Goal: Navigation & Orientation: Find specific page/section

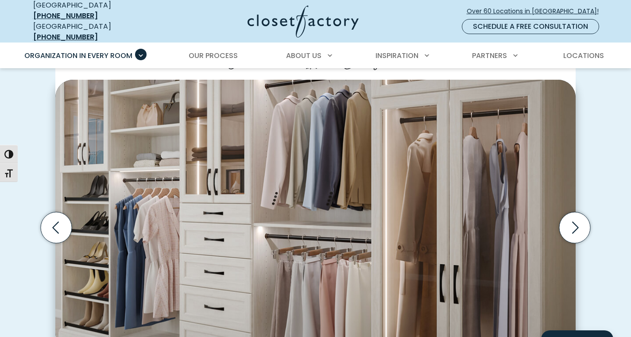
scroll to position [220, 0]
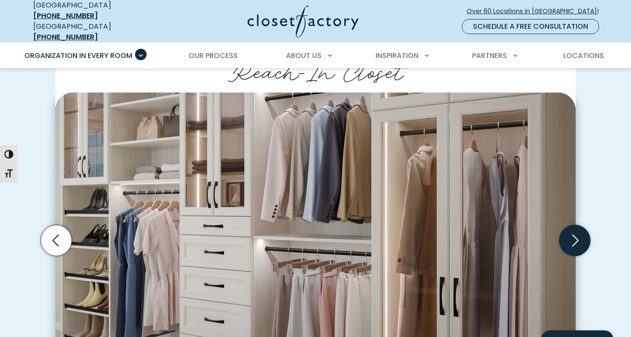
click at [582, 236] on icon "Next slide" at bounding box center [574, 240] width 31 height 31
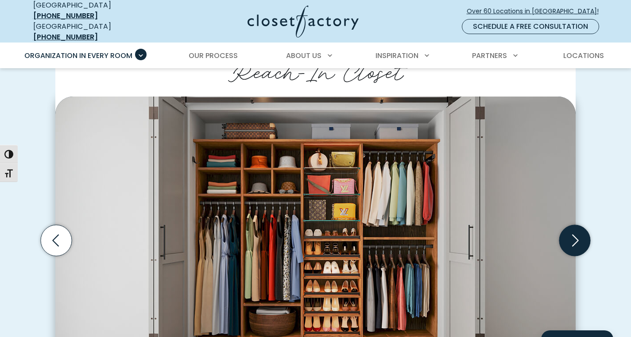
click at [582, 236] on icon "Next slide" at bounding box center [574, 240] width 31 height 31
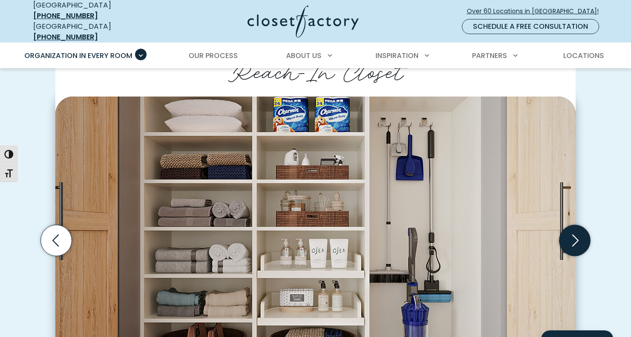
click at [576, 236] on icon "Next slide" at bounding box center [574, 240] width 31 height 31
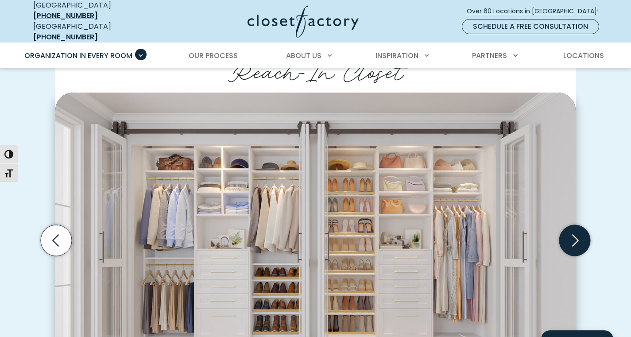
click at [577, 237] on icon "Next slide" at bounding box center [574, 240] width 31 height 31
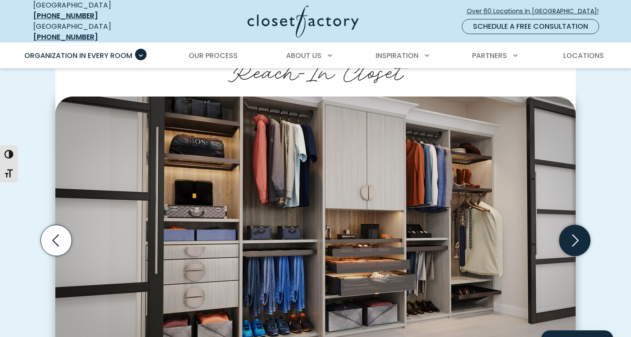
click at [577, 237] on icon "Next slide" at bounding box center [574, 240] width 31 height 31
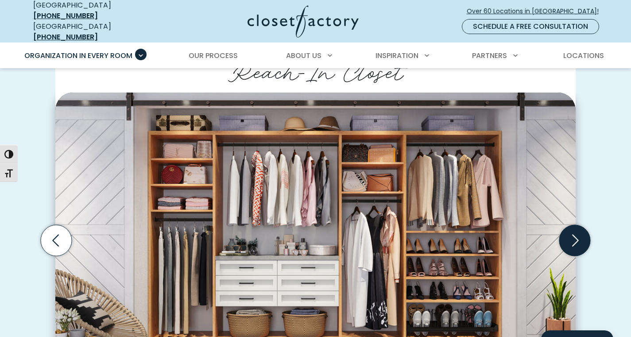
click at [580, 234] on icon "Next slide" at bounding box center [574, 240] width 31 height 31
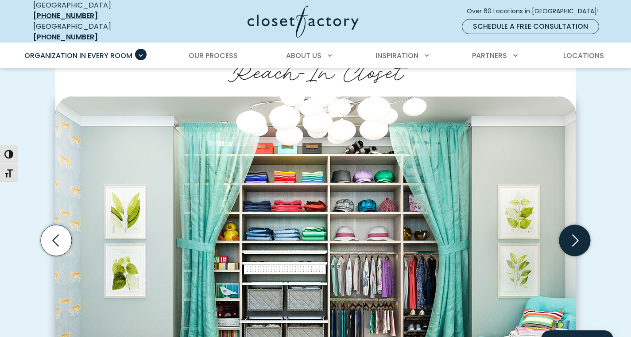
click at [580, 233] on icon "Next slide" at bounding box center [574, 240] width 31 height 31
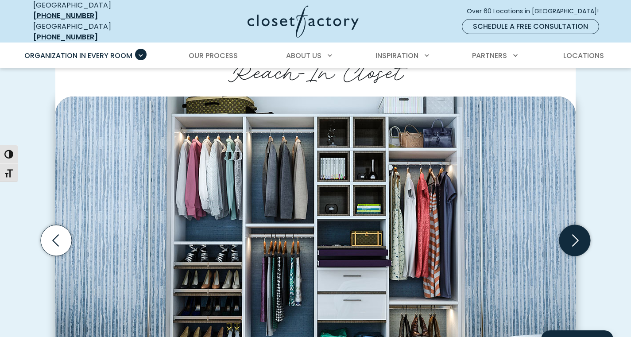
click at [578, 230] on icon "Next slide" at bounding box center [574, 240] width 31 height 31
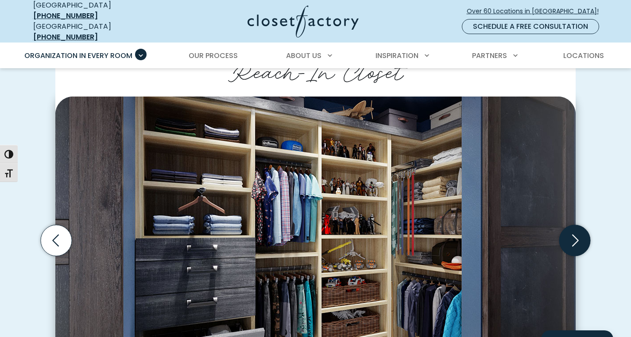
click at [579, 228] on icon "Next slide" at bounding box center [574, 240] width 31 height 31
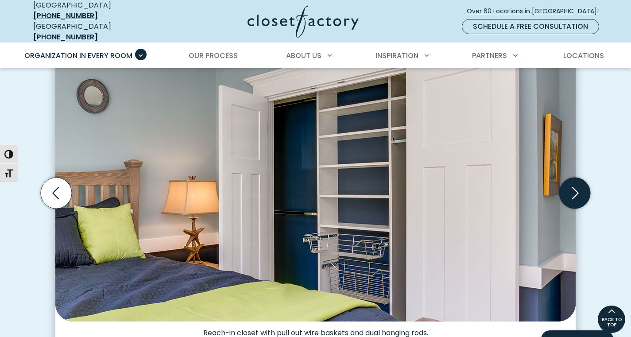
scroll to position [254, 0]
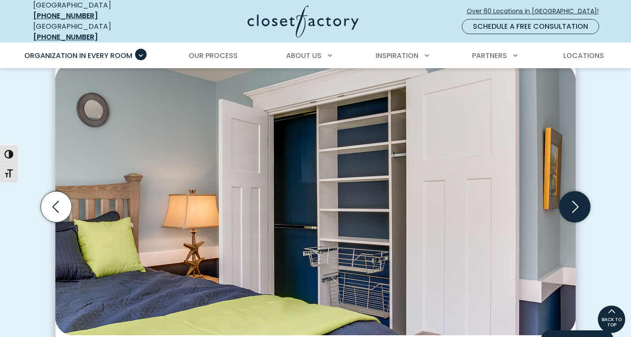
click at [572, 198] on icon "Next slide" at bounding box center [574, 206] width 31 height 31
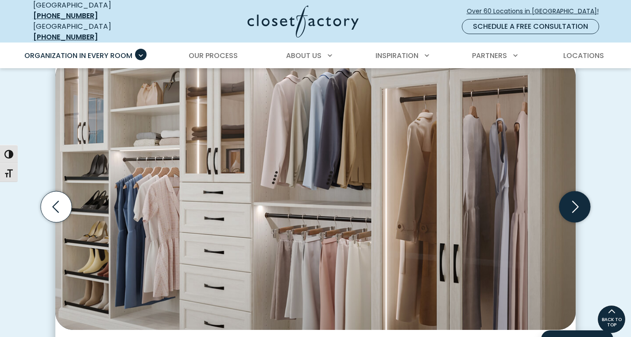
click at [570, 197] on icon "Next slide" at bounding box center [574, 206] width 31 height 31
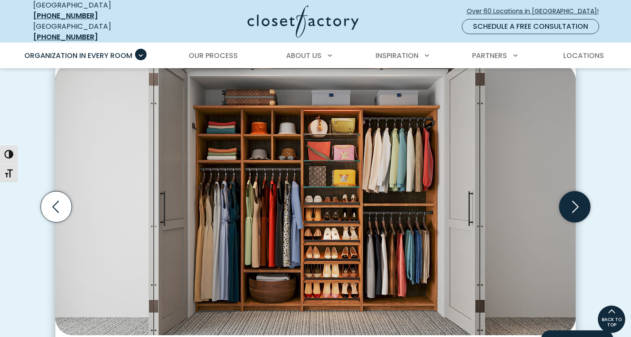
click at [570, 197] on icon "Next slide" at bounding box center [574, 206] width 31 height 31
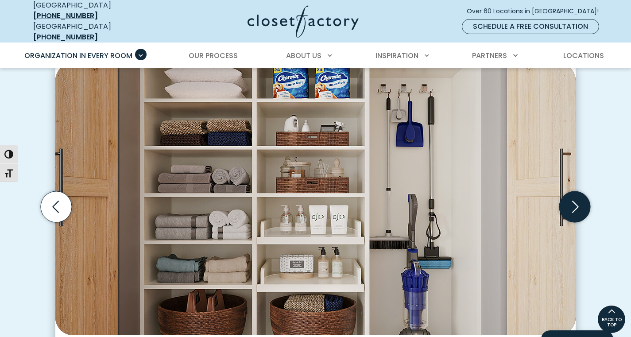
click at [570, 197] on icon "Next slide" at bounding box center [574, 206] width 31 height 31
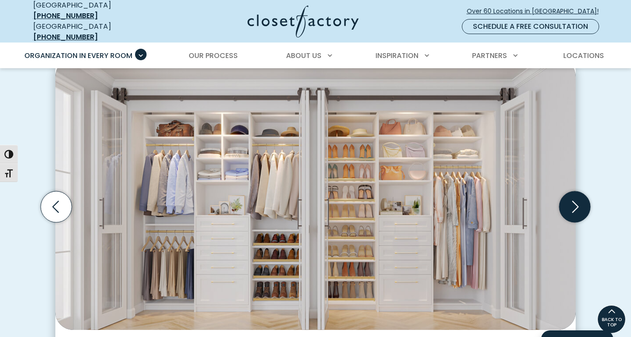
click at [571, 198] on icon "Next slide" at bounding box center [574, 206] width 31 height 31
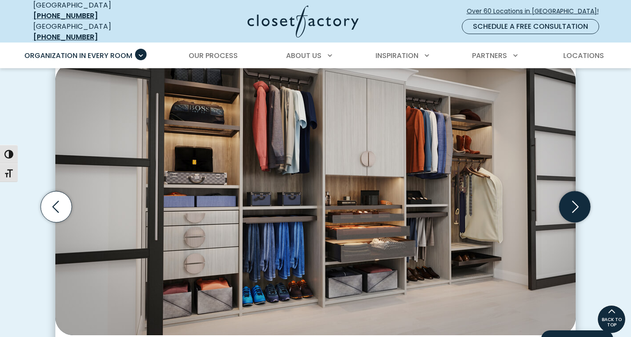
click at [566, 199] on icon "Next slide" at bounding box center [574, 206] width 31 height 31
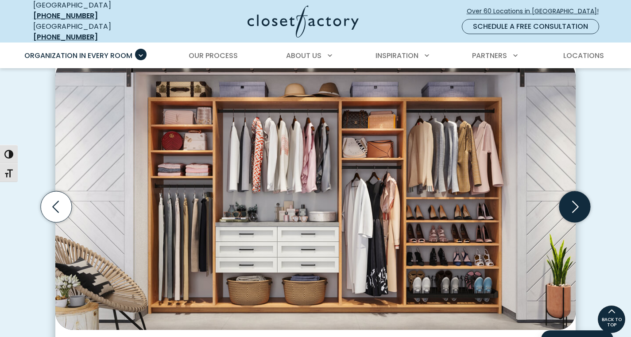
click at [584, 194] on icon "Next slide" at bounding box center [574, 206] width 31 height 31
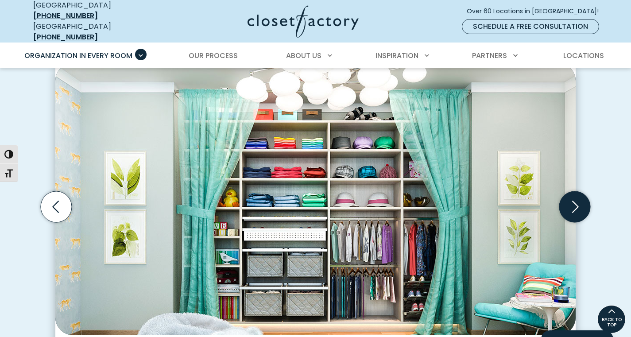
click at [579, 194] on icon "Next slide" at bounding box center [574, 206] width 31 height 31
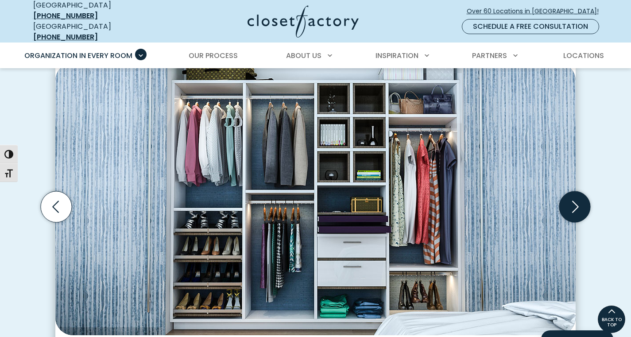
click at [577, 196] on icon "Next slide" at bounding box center [574, 206] width 31 height 31
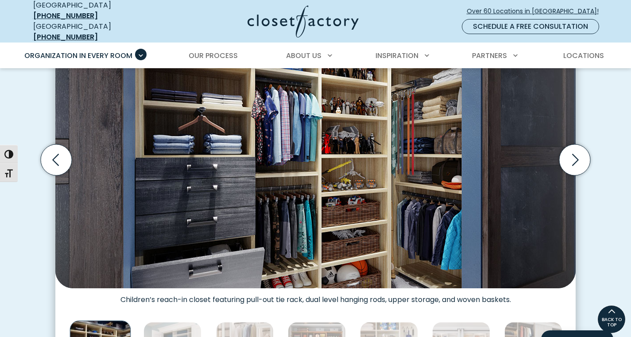
scroll to position [288, 0]
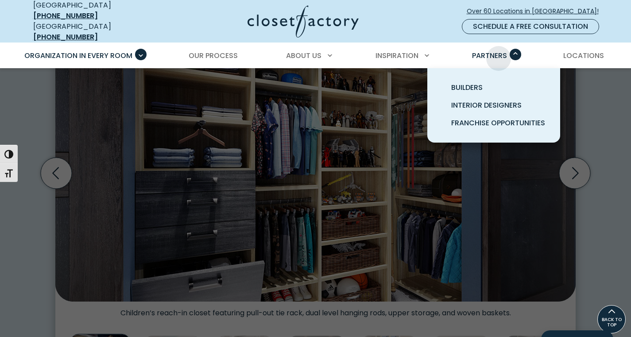
click at [498, 52] on span "Partners" at bounding box center [489, 55] width 35 height 10
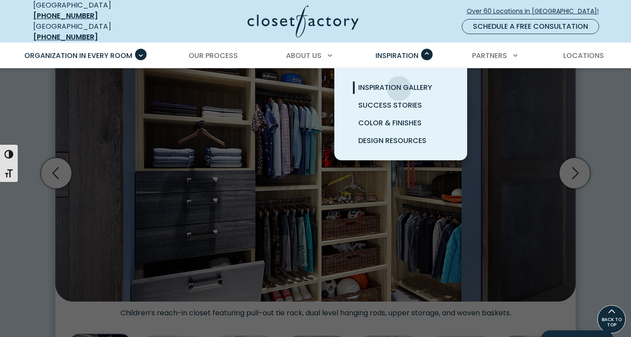
click at [399, 82] on span "Inspiration Gallery" at bounding box center [395, 87] width 74 height 10
